Goal: Task Accomplishment & Management: Complete application form

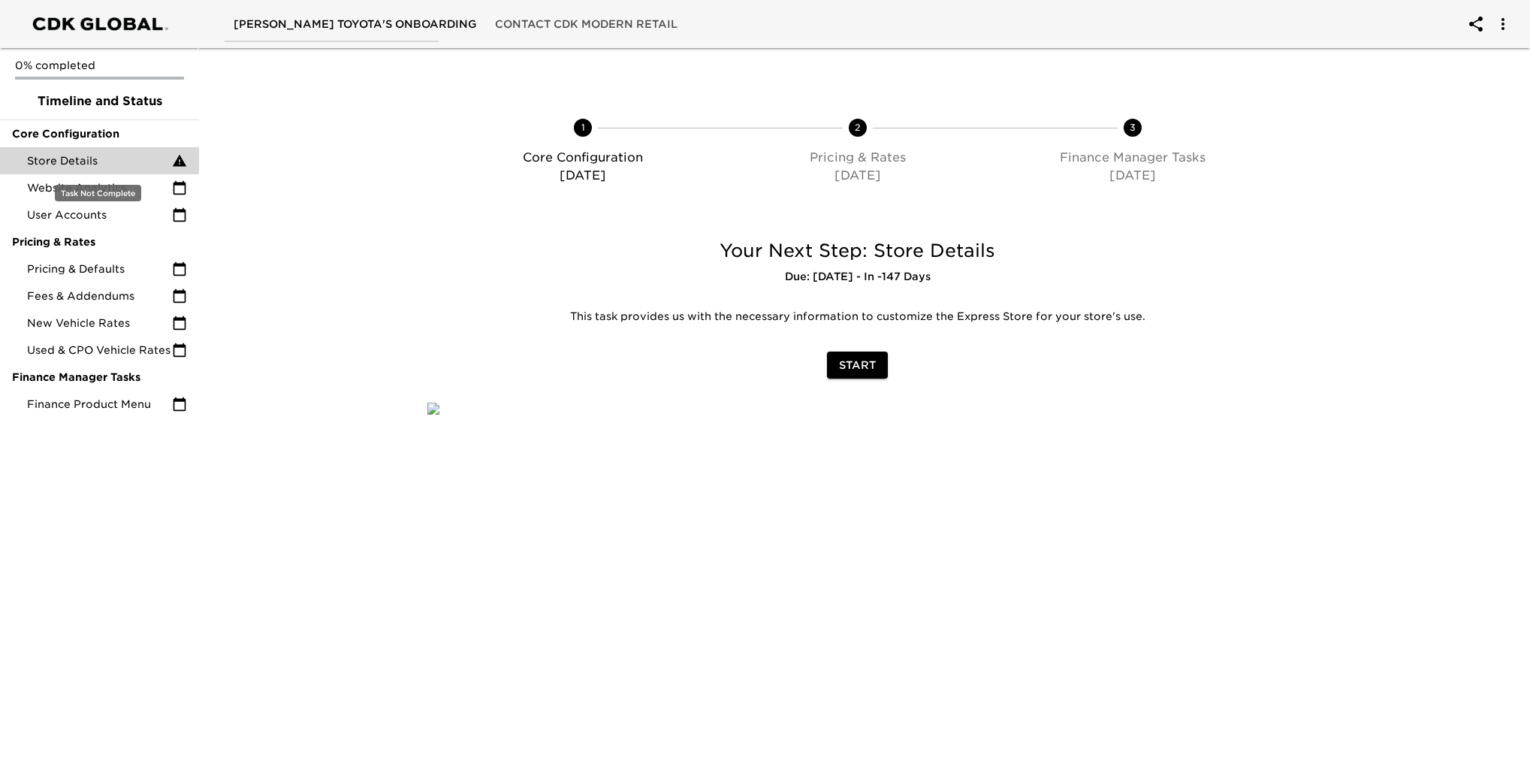
click at [87, 161] on span "Store Details" at bounding box center [99, 160] width 145 height 15
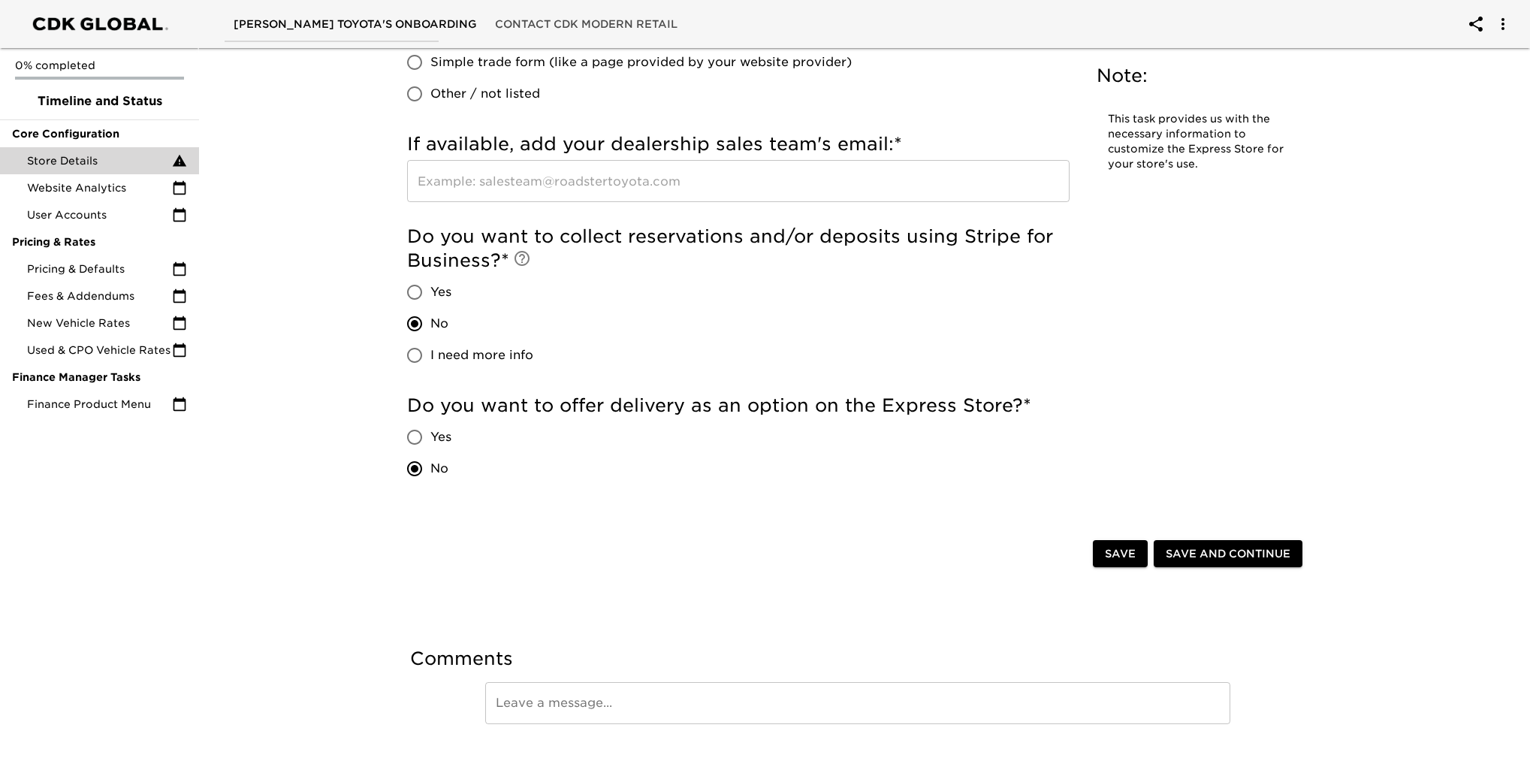
scroll to position [2836, 0]
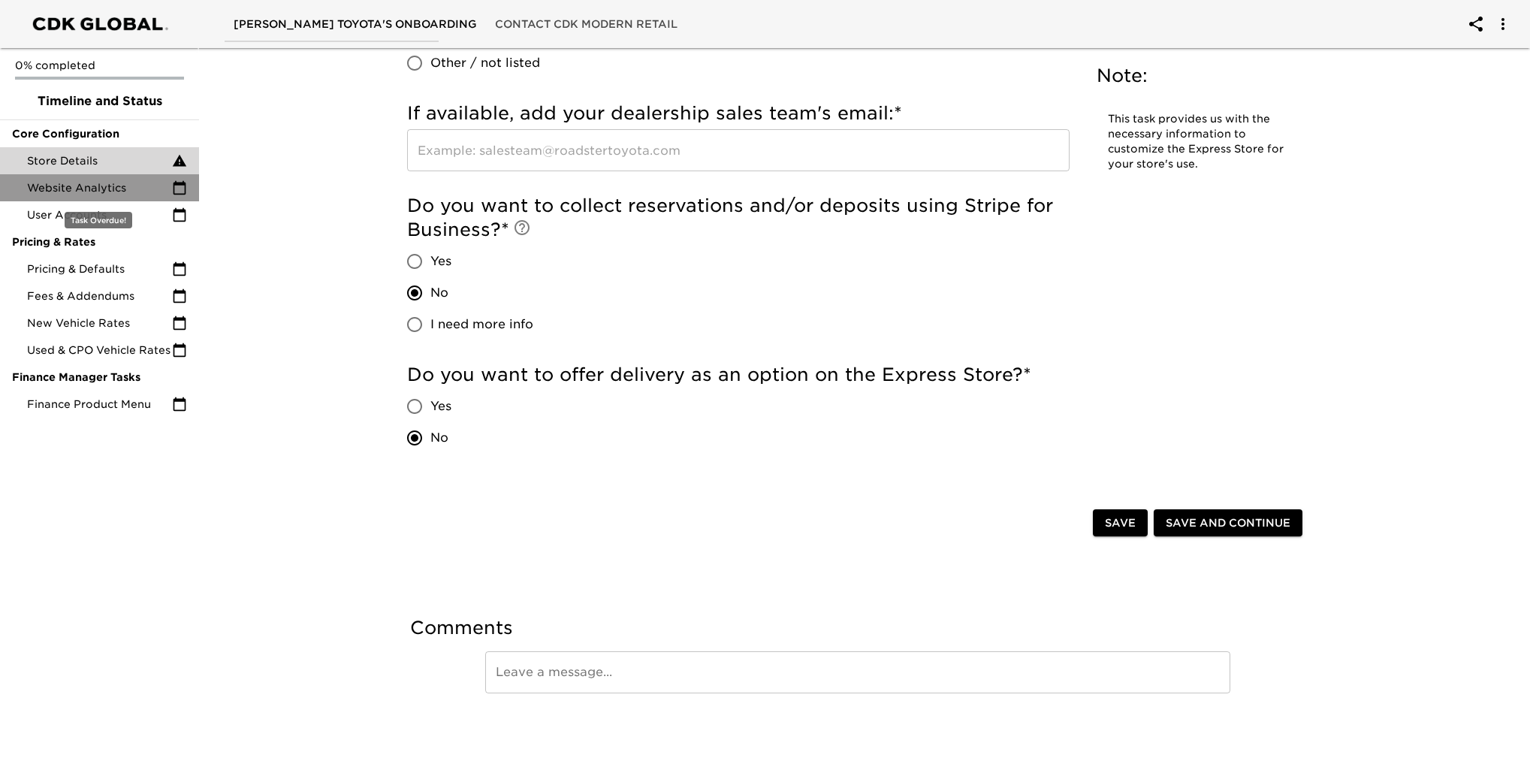
click at [93, 183] on span "Website Analytics" at bounding box center [99, 187] width 145 height 15
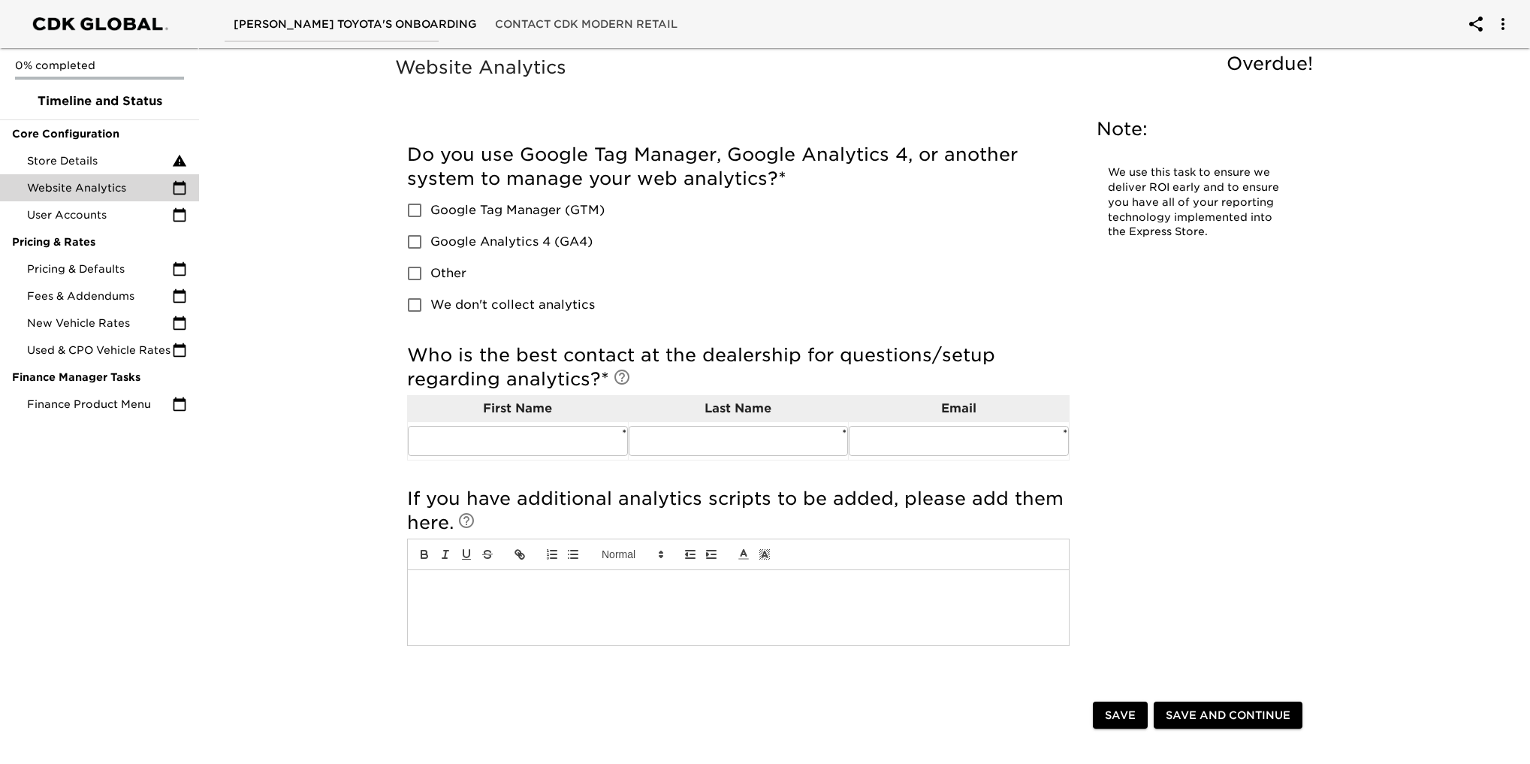
click at [418, 243] on input "Google Analytics 4 (GA4)" at bounding box center [415, 242] width 32 height 32
checkbox input "true"
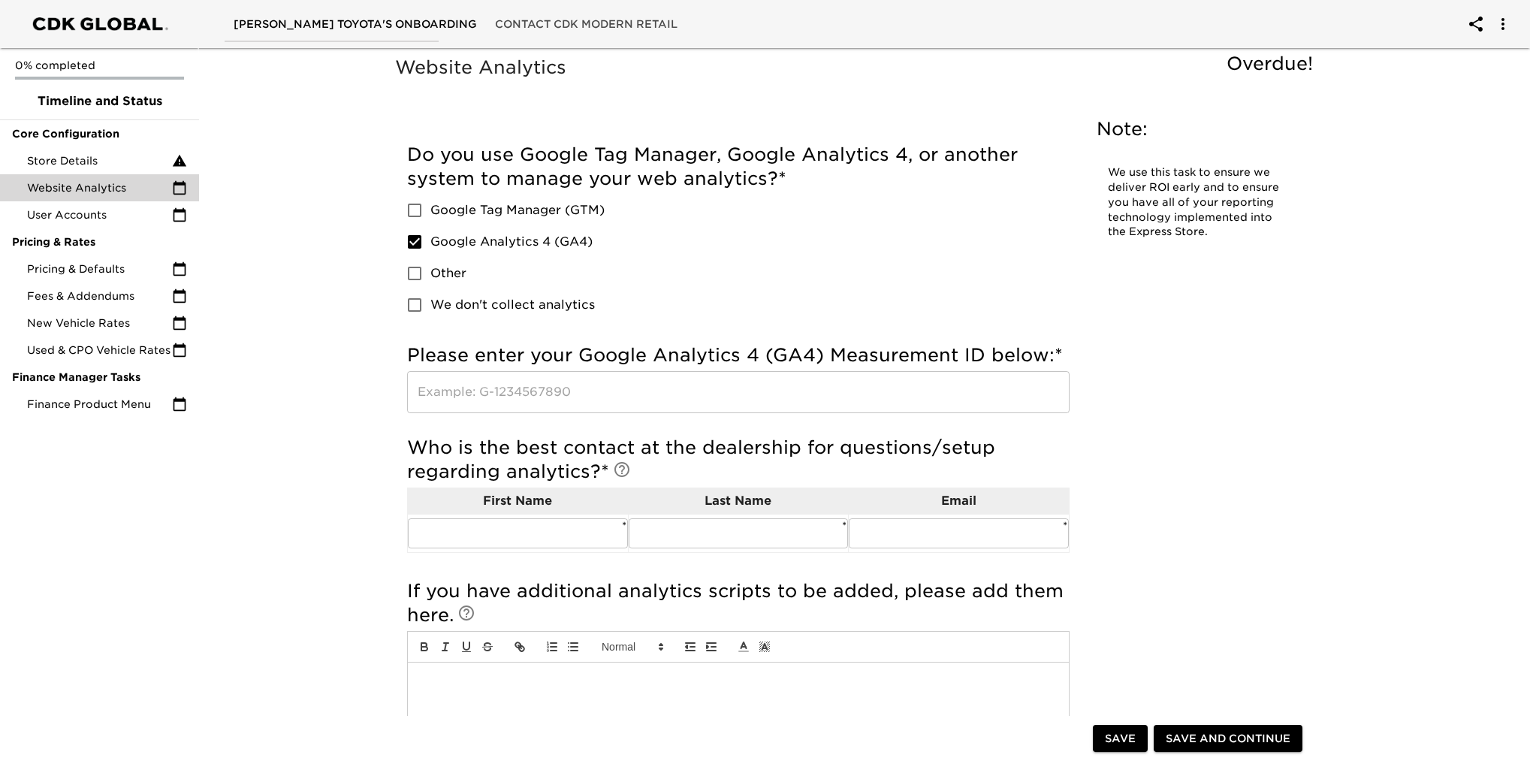
click at [478, 397] on input "text" at bounding box center [738, 392] width 663 height 42
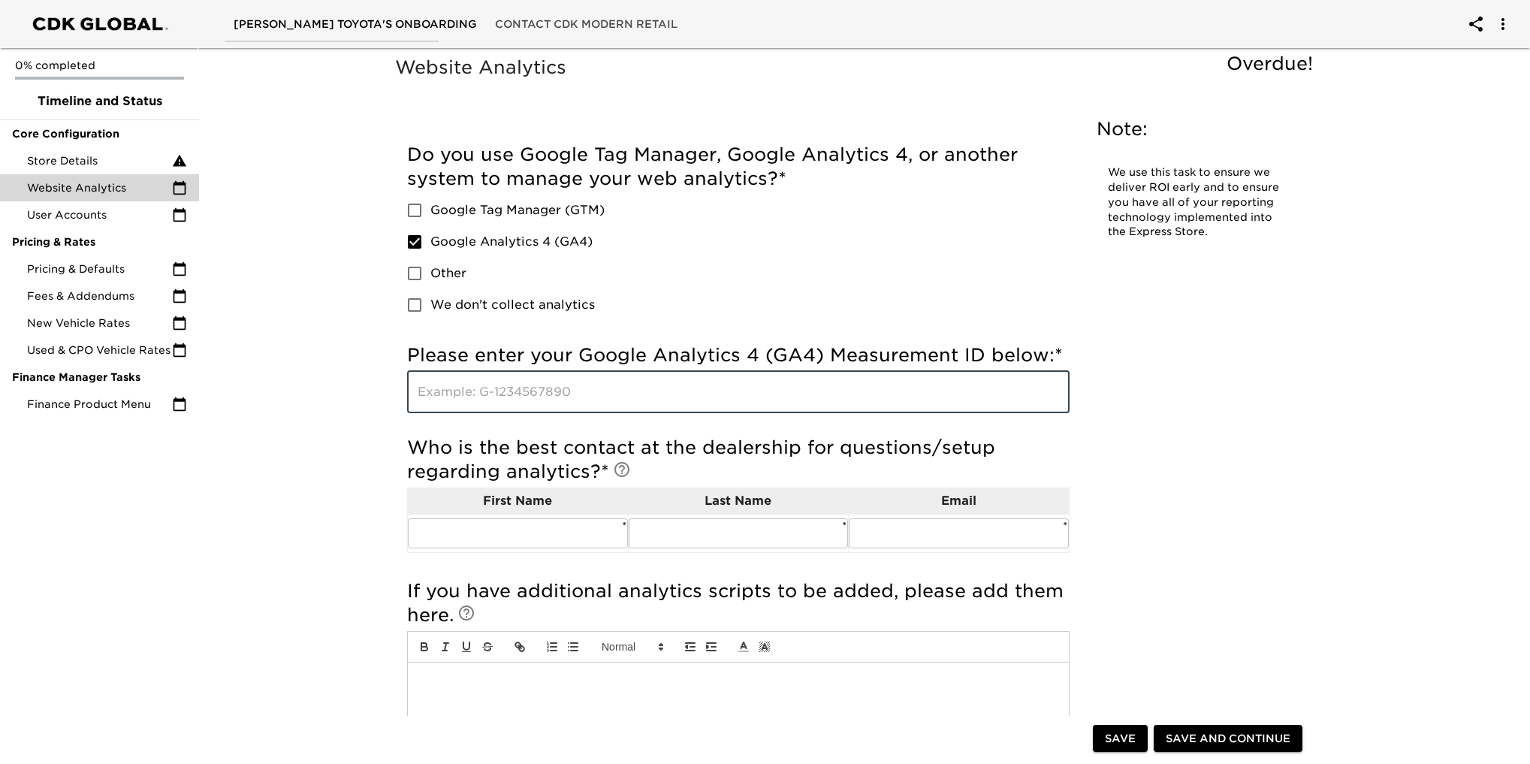
paste input "G-7BX45ZR0SQ"
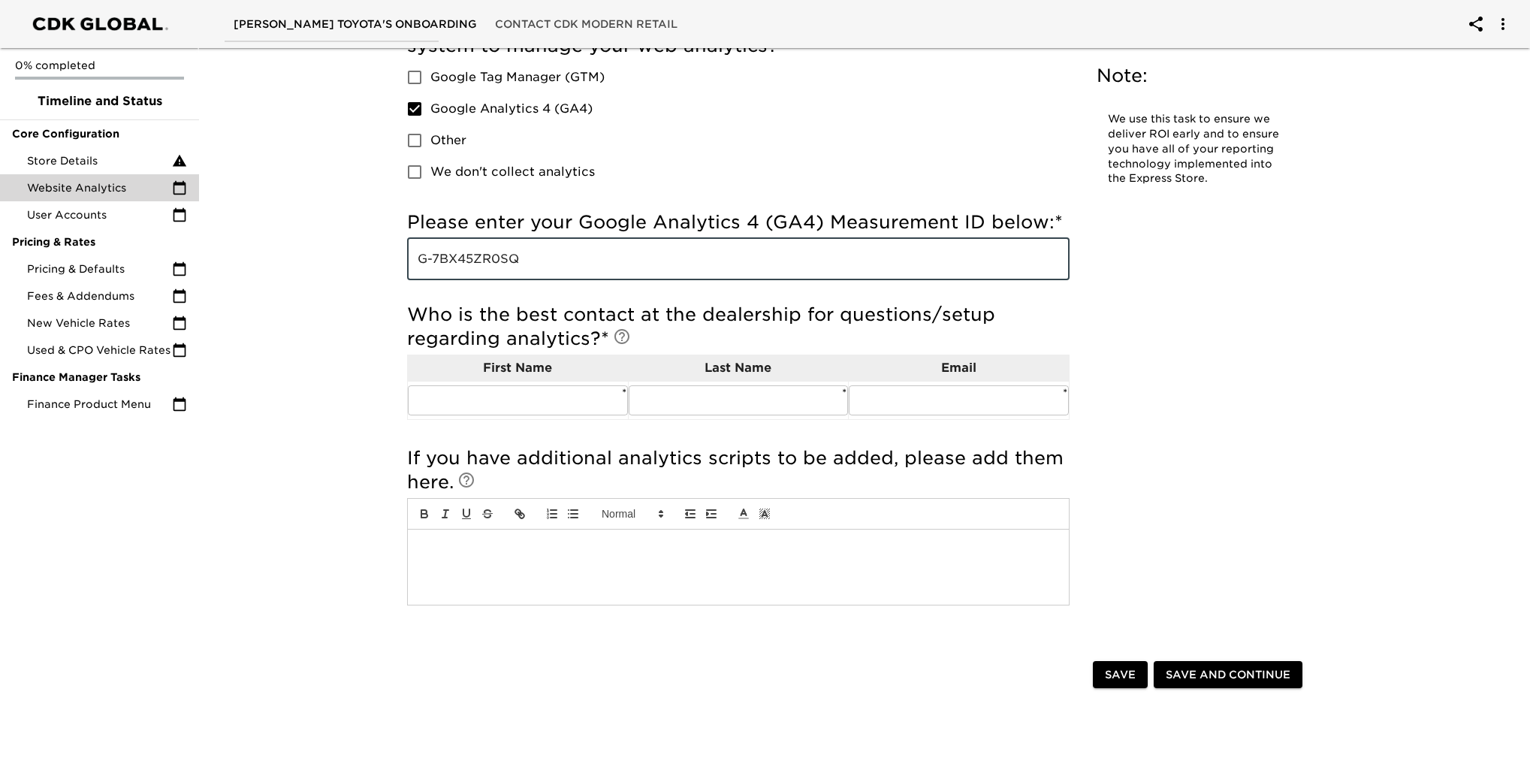
scroll to position [150, 0]
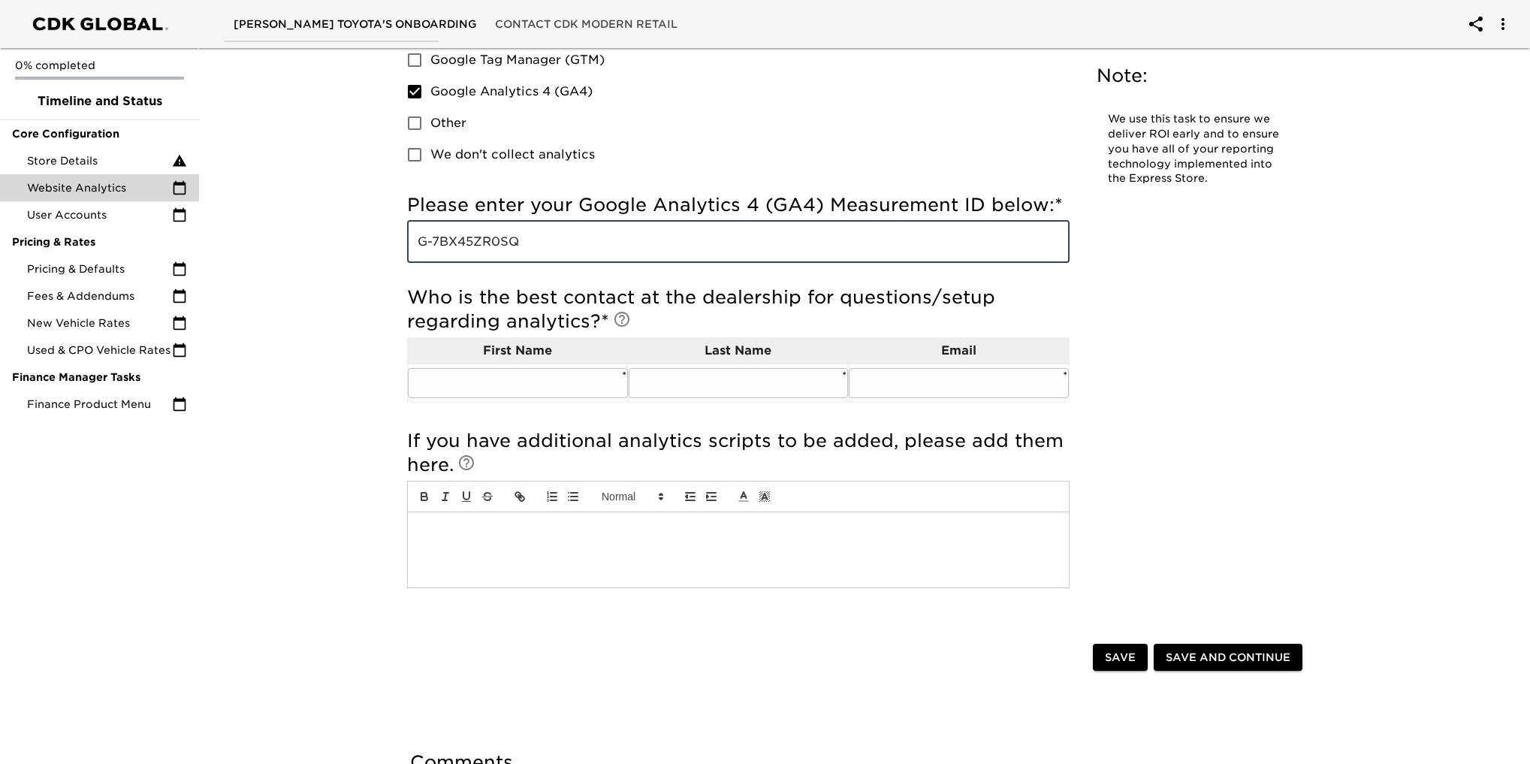
type input "G-7BX45ZR0SQ"
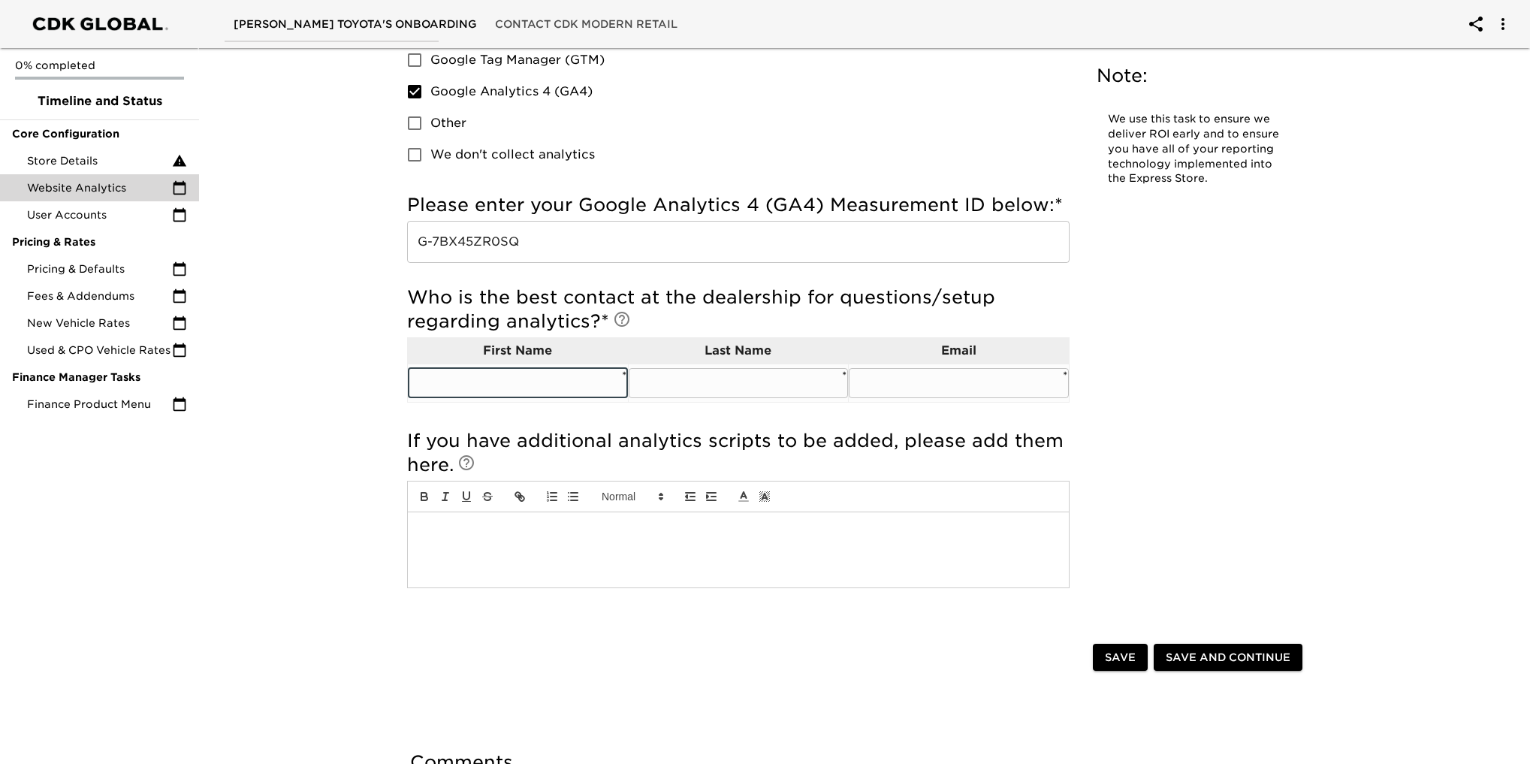
click at [477, 382] on input "text" at bounding box center [518, 383] width 220 height 30
type input "Anson"
type input "J"
drag, startPoint x: 525, startPoint y: 377, endPoint x: 386, endPoint y: 387, distance: 139.3
click at [386, 387] on div "Website Analytics Overdue! Note: We use this task to ensure we deliver ROI earl…" at bounding box center [857, 401] width 961 height 993
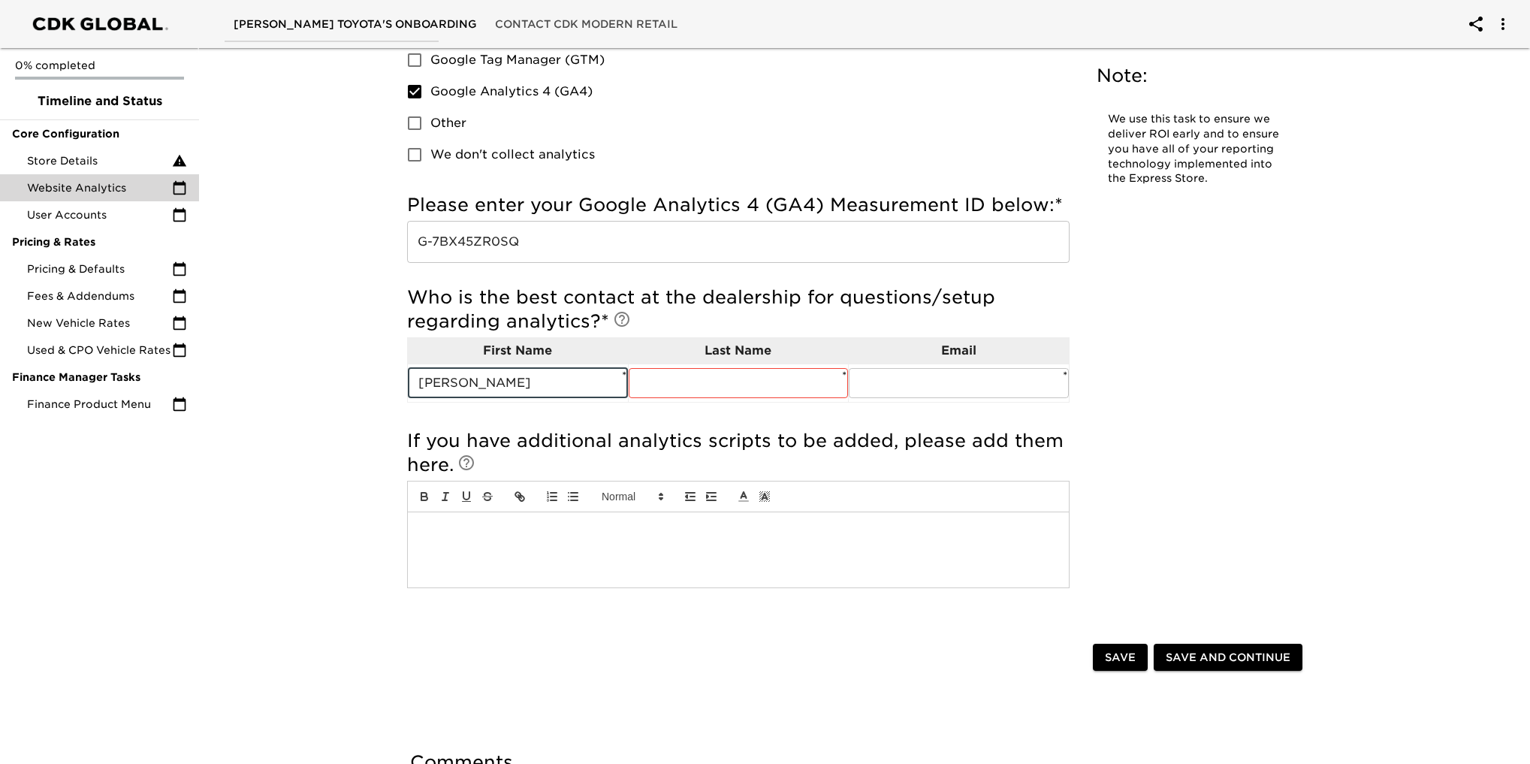
type input "[PERSON_NAME]"
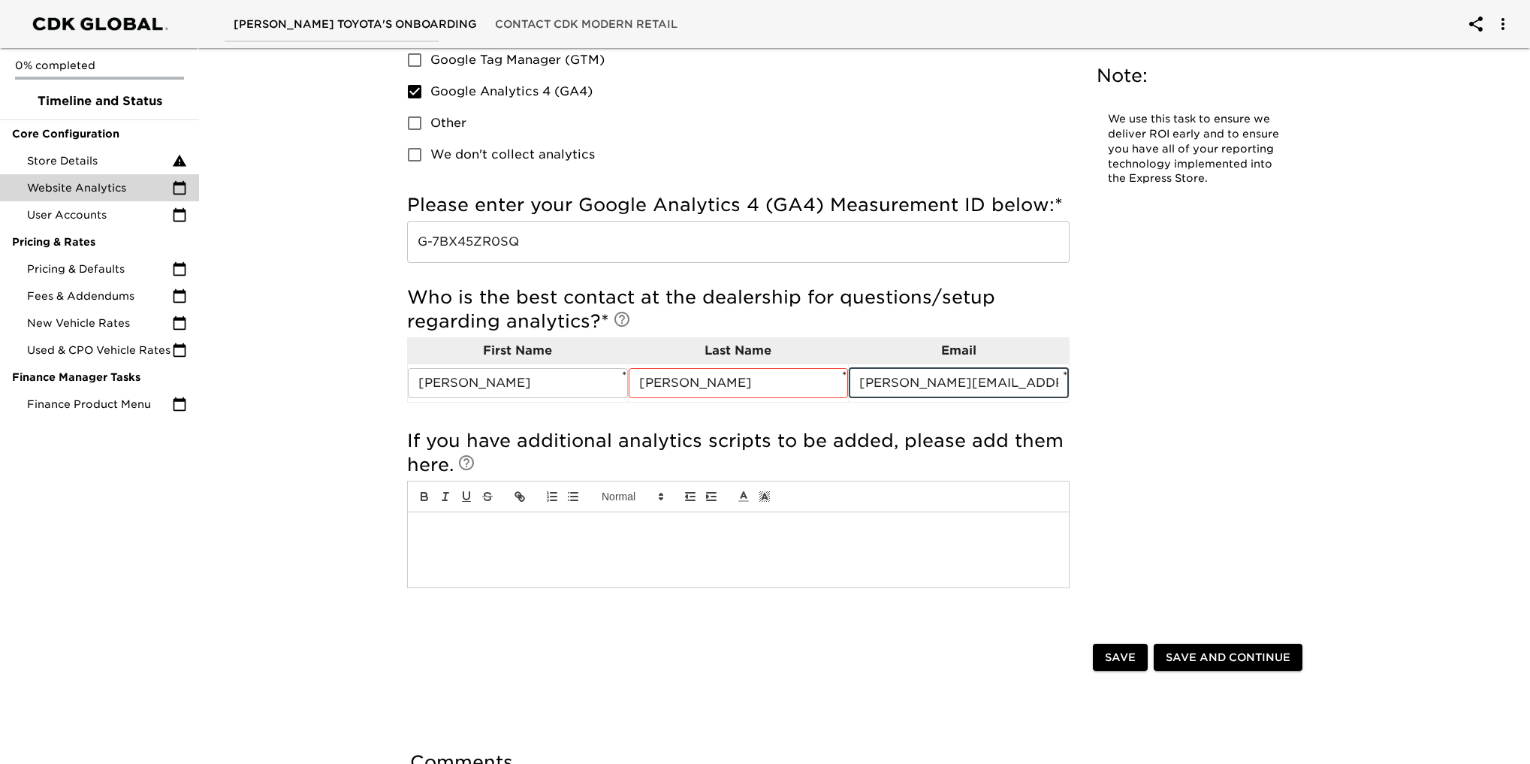
type input "[PERSON_NAME][EMAIL_ADDRESS][DOMAIN_NAME]"
click at [1242, 661] on span "Save and Continue" at bounding box center [1228, 657] width 125 height 19
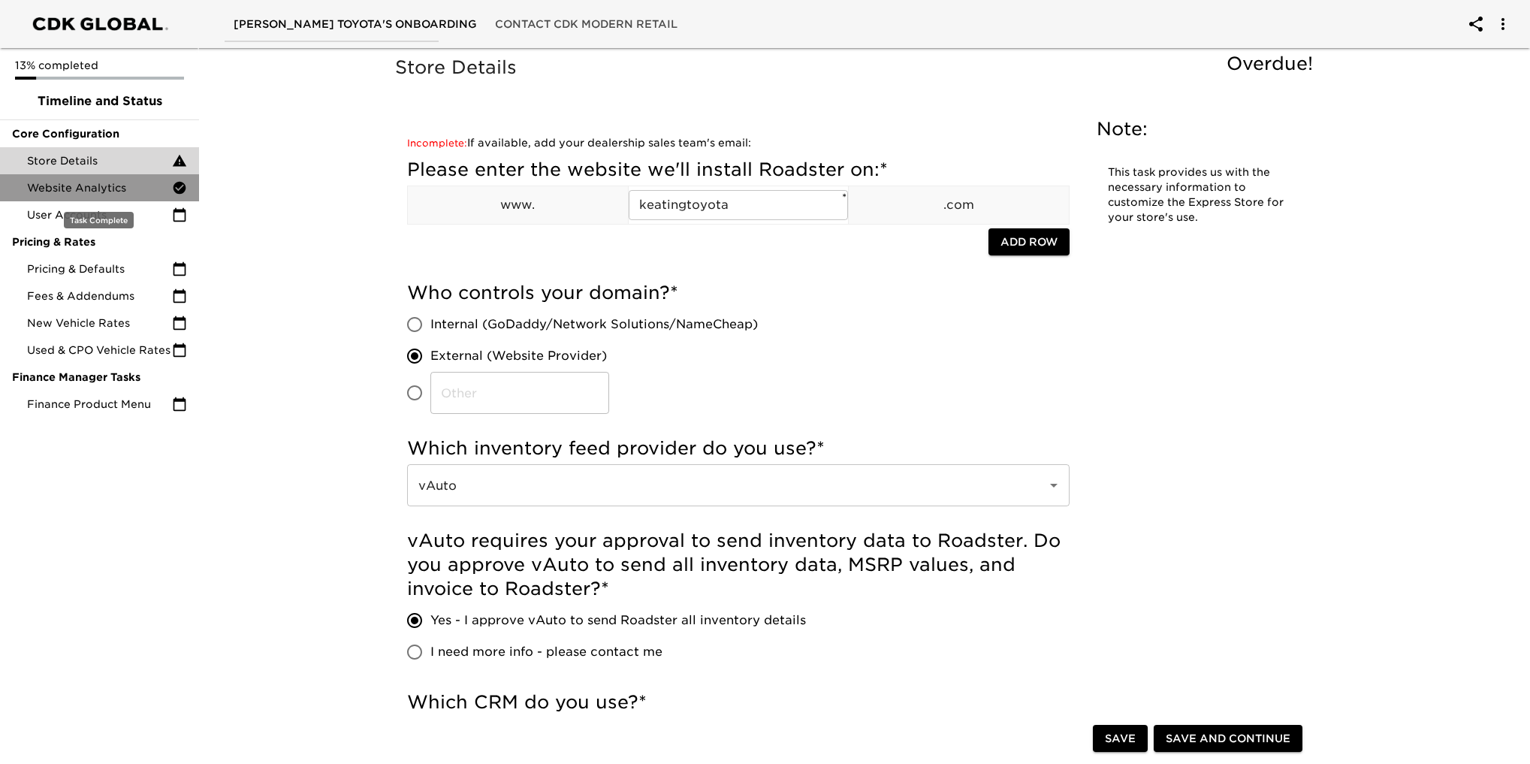
click at [104, 183] on span "Website Analytics" at bounding box center [99, 187] width 145 height 15
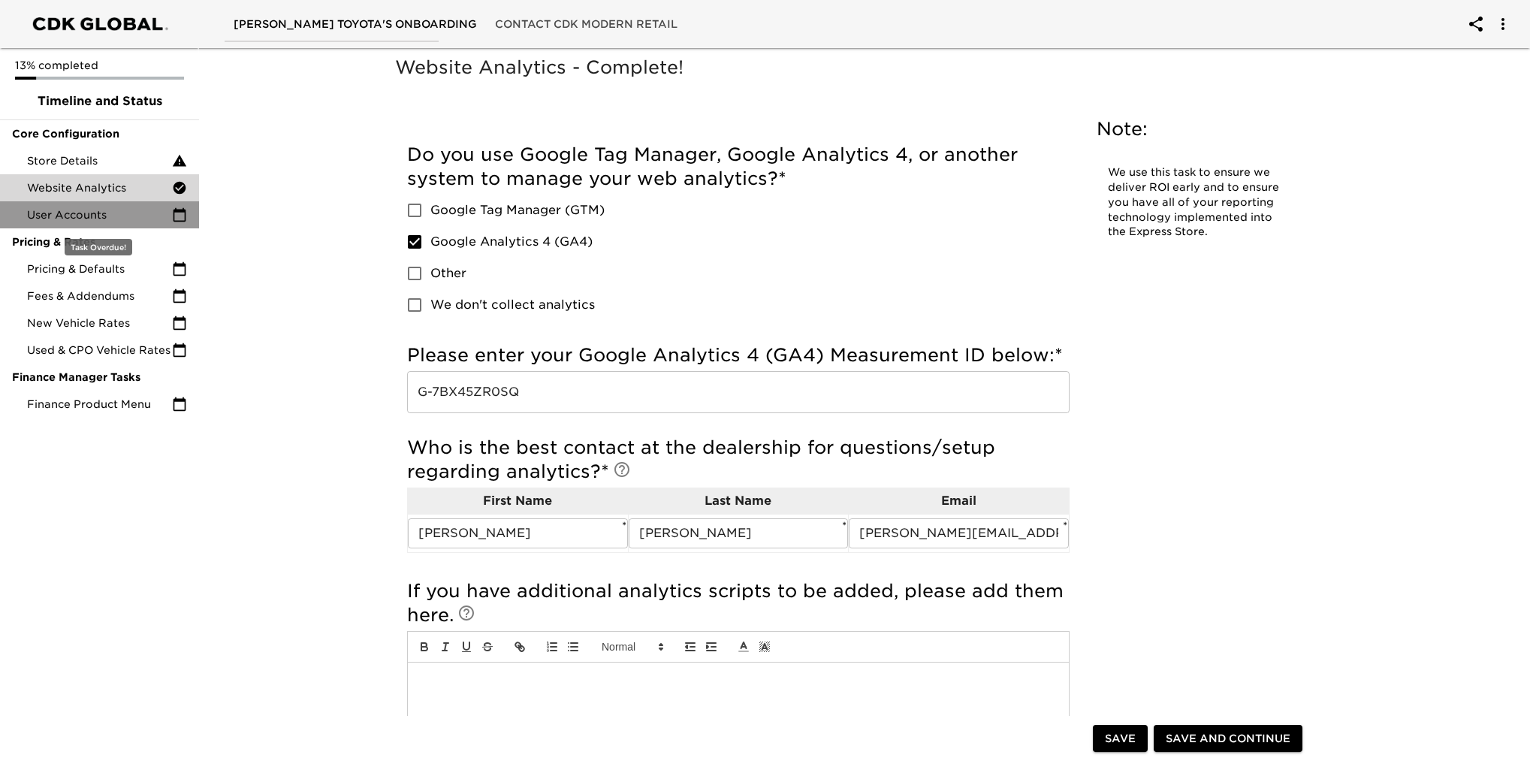
click at [68, 213] on span "User Accounts" at bounding box center [99, 214] width 145 height 15
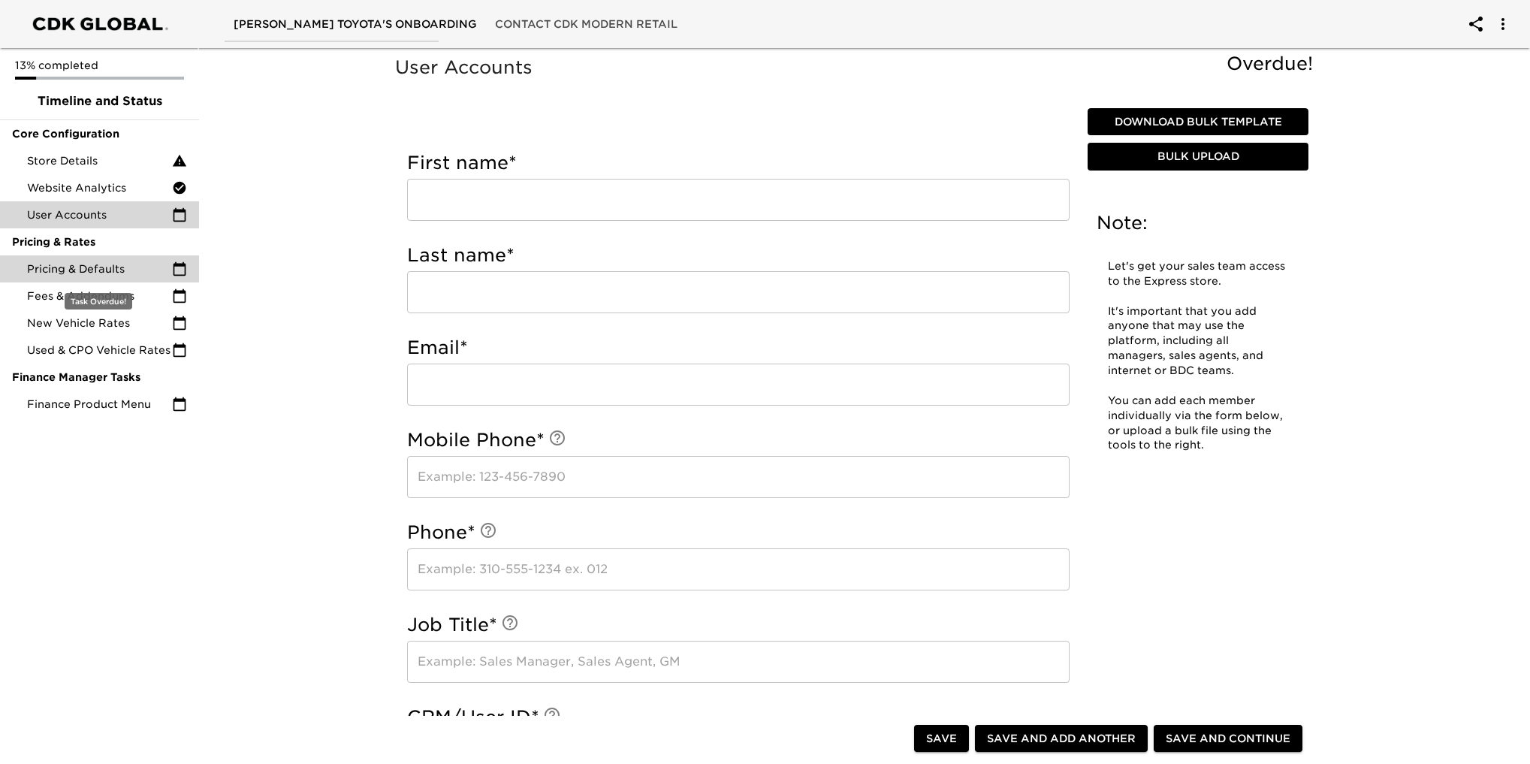
click at [70, 261] on div "Pricing & Defaults" at bounding box center [99, 268] width 199 height 27
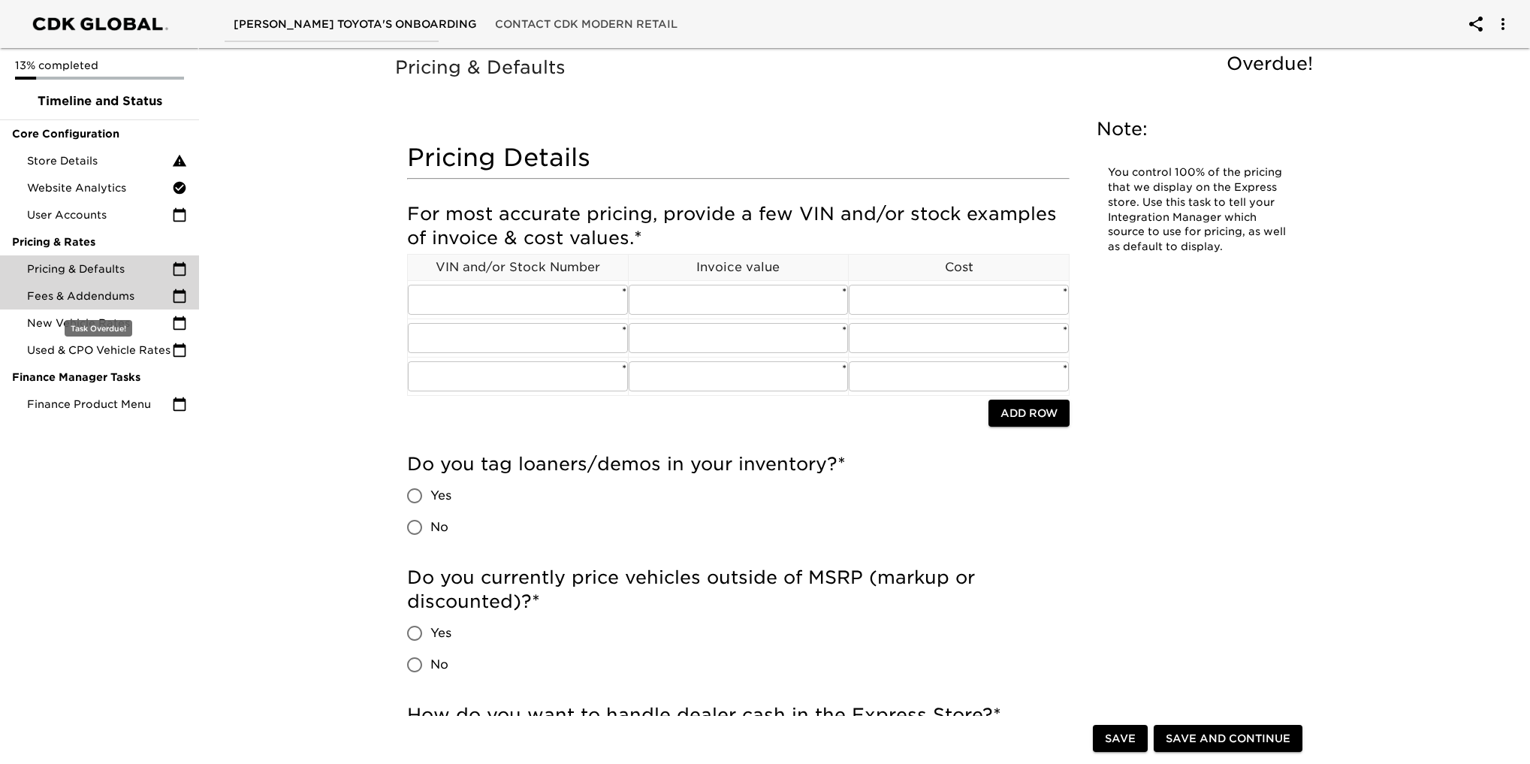
click at [80, 294] on span "Fees & Addendums" at bounding box center [99, 295] width 145 height 15
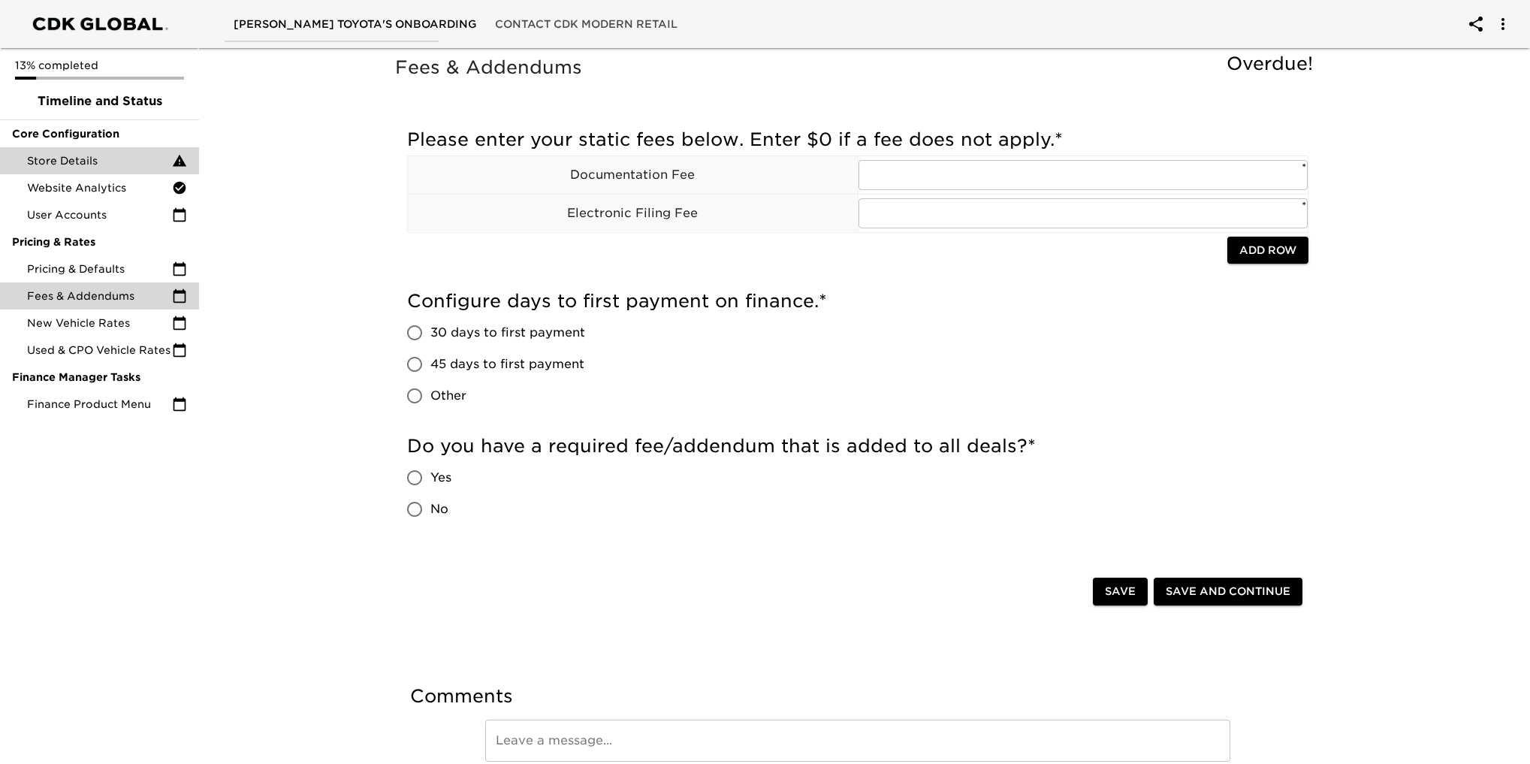
click at [83, 160] on span "Store Details" at bounding box center [99, 160] width 145 height 15
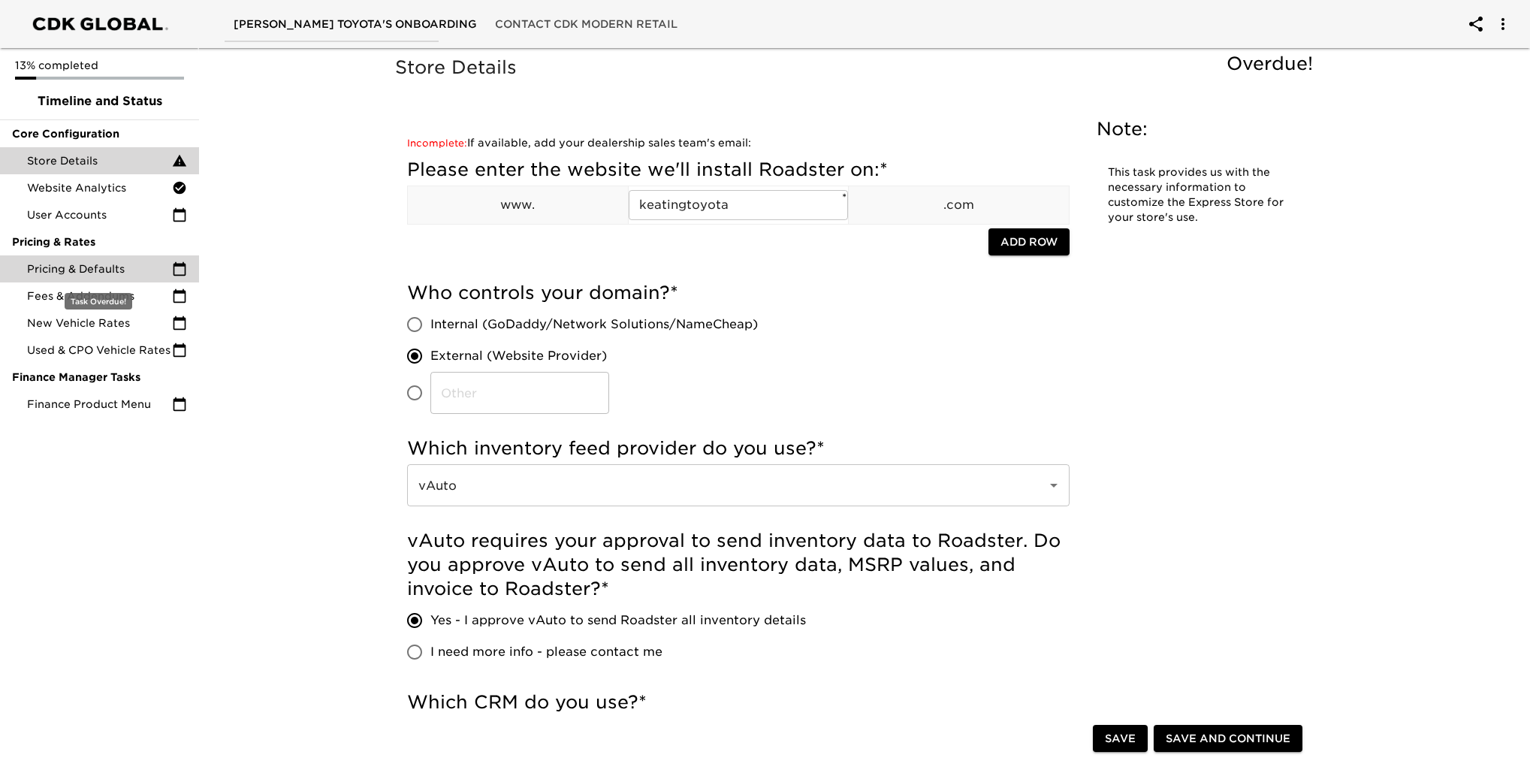
click at [53, 271] on span "Pricing & Defaults" at bounding box center [99, 268] width 145 height 15
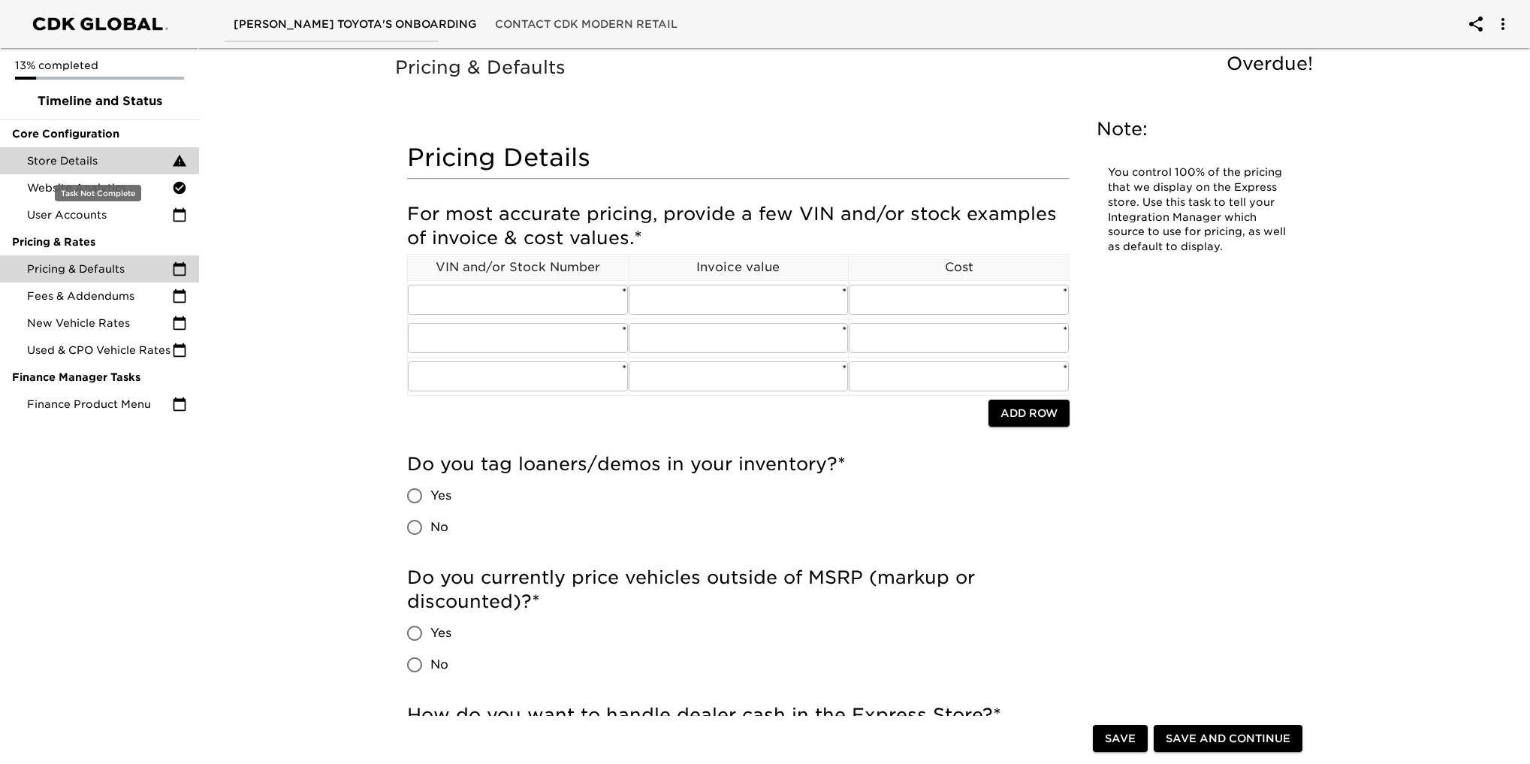
click at [78, 160] on span "Store Details" at bounding box center [99, 160] width 145 height 15
